Goal: Transaction & Acquisition: Purchase product/service

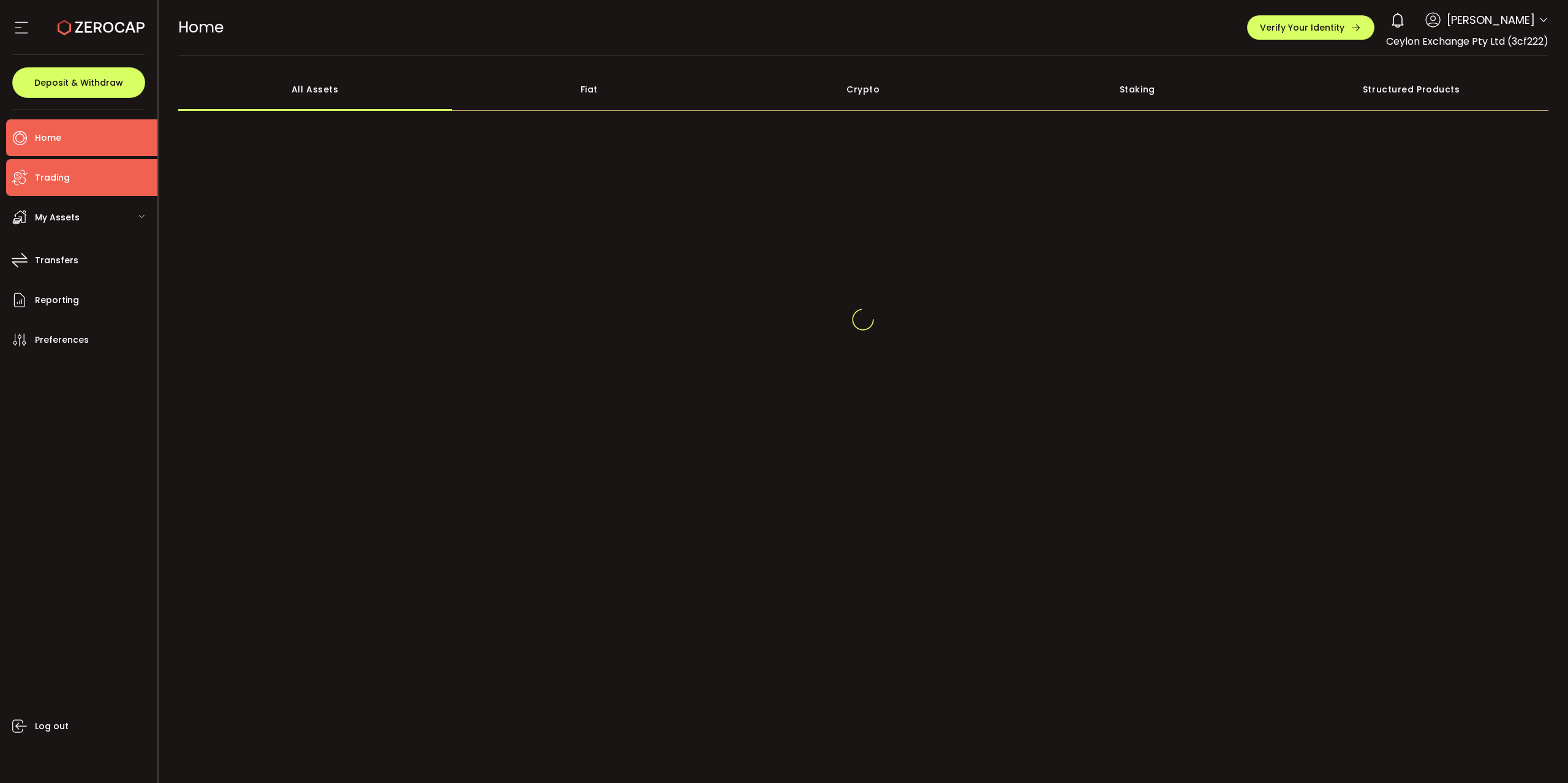
click at [71, 185] on li "Trading" at bounding box center [81, 178] width 151 height 37
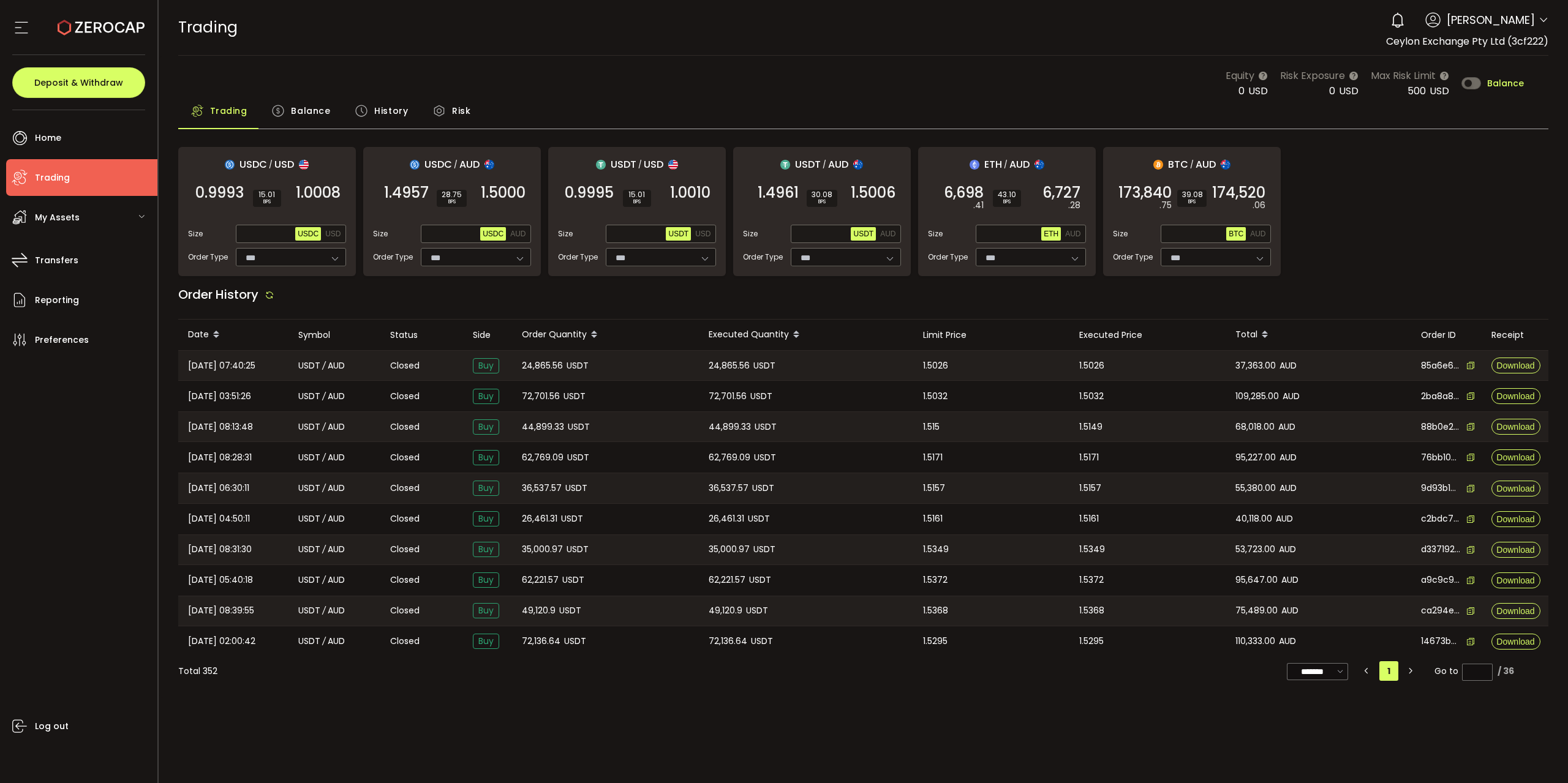
type input "***"
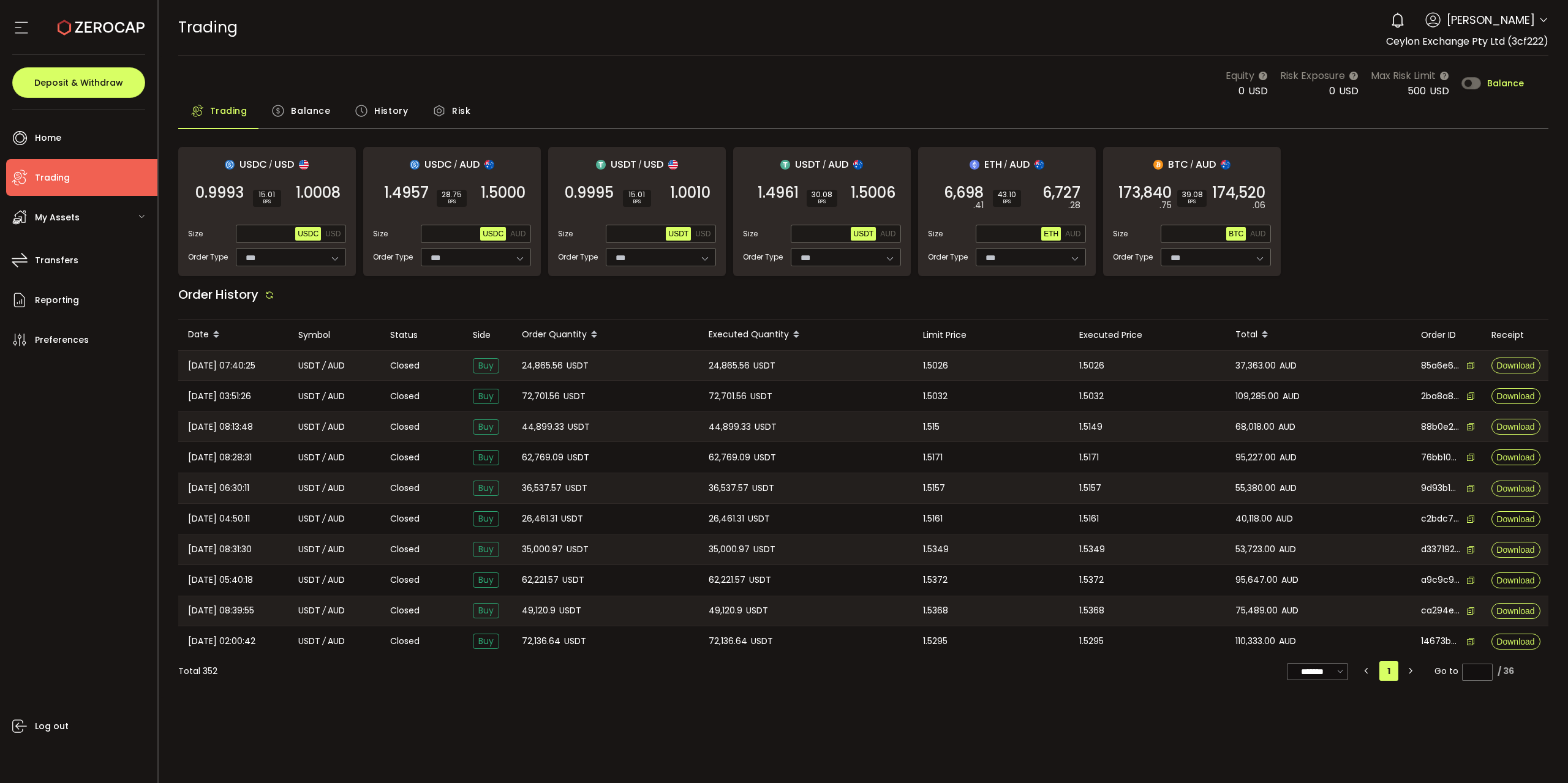
type input "***"
click at [1497, 79] on span "Balance" at bounding box center [1506, 83] width 37 height 9
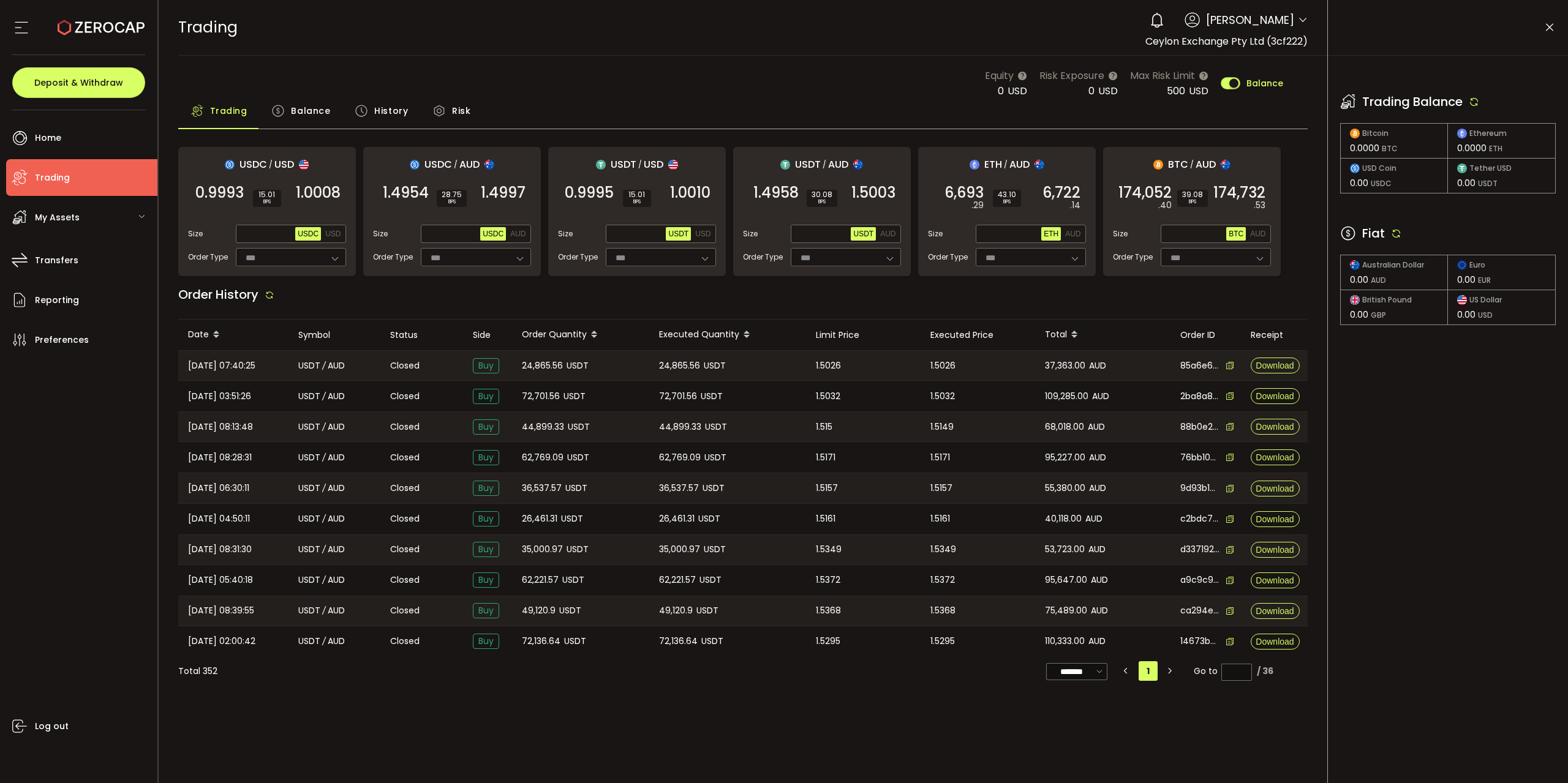
click at [1479, 104] on icon at bounding box center [1474, 102] width 11 height 11
drag, startPoint x: 1394, startPoint y: 232, endPoint x: 1517, endPoint y: 238, distance: 123.1
click at [1394, 231] on icon at bounding box center [1396, 233] width 11 height 11
click at [1398, 229] on icon at bounding box center [1396, 233] width 11 height 11
click at [1473, 95] on div "Trading Balance" at bounding box center [1448, 101] width 216 height 18
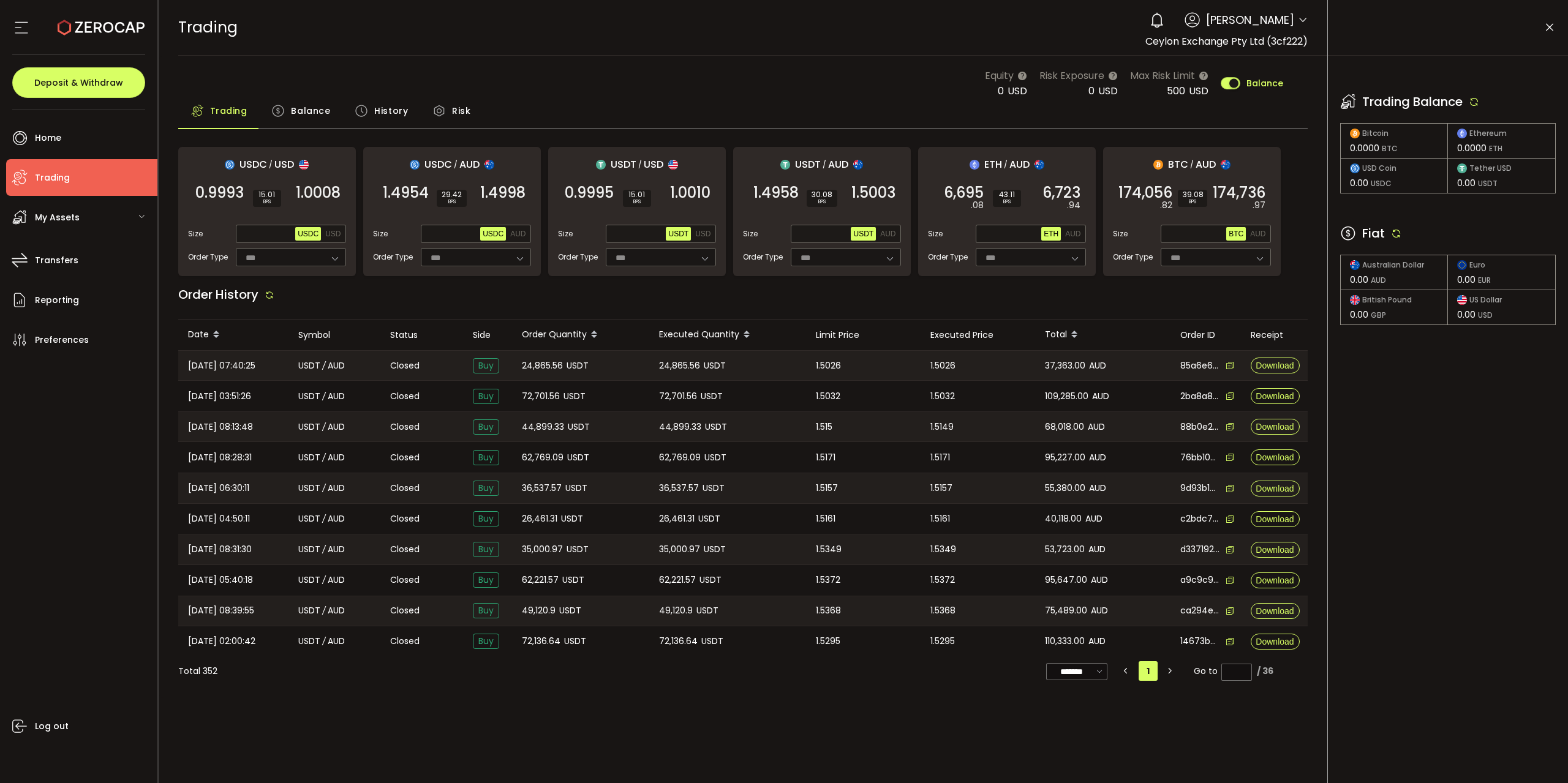
click at [1477, 103] on icon at bounding box center [1474, 102] width 11 height 11
click at [1482, 93] on div "Trading Balance" at bounding box center [1448, 101] width 216 height 18
click at [1394, 232] on icon at bounding box center [1396, 233] width 11 height 11
click at [1476, 101] on icon at bounding box center [1474, 102] width 11 height 11
click at [1394, 449] on div "Trading Balance Bitcoin 0.0000 BTC Ethereum 0.0000 ETH USD Coin 0.00 USDC Tethe…" at bounding box center [1447, 392] width 241 height 783
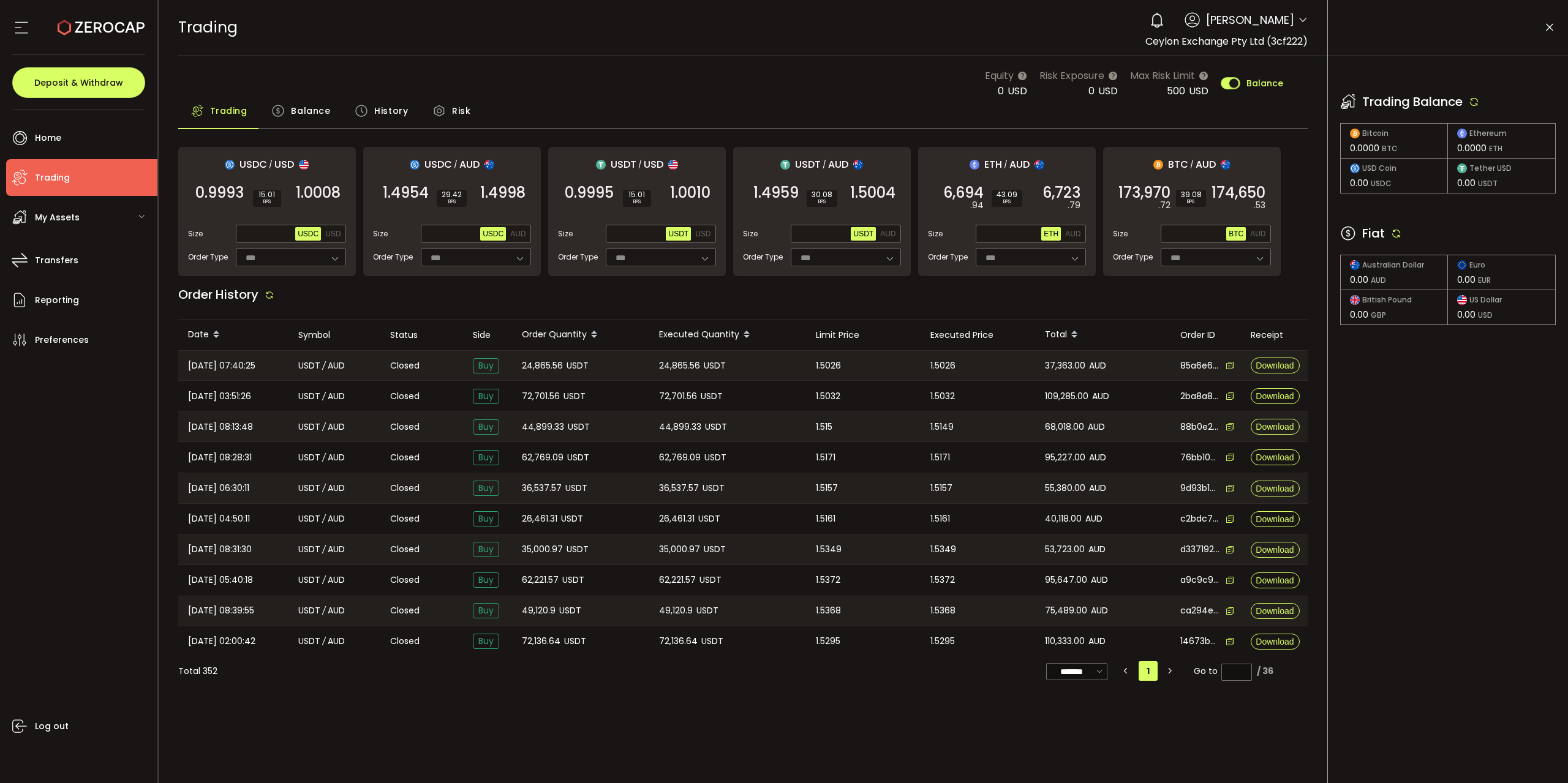
click at [1395, 237] on icon at bounding box center [1396, 233] width 11 height 11
click at [1435, 213] on div "Trading Balance Bitcoin 0.0000 BTC Ethereum 0.0000 ETH USD Coin 0.00 USDC Tethe…" at bounding box center [1448, 196] width 240 height 282
